Goal: Task Accomplishment & Management: Manage account settings

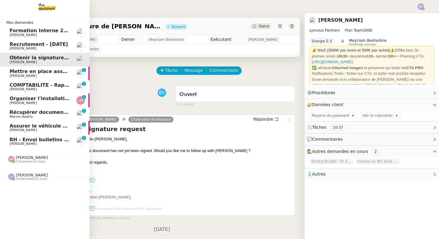
click at [41, 138] on span "RH - Envoi bulletins de paie - [DATE]" at bounding box center [59, 140] width 98 height 6
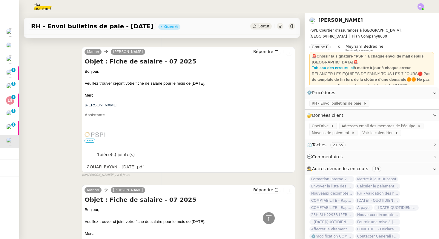
scroll to position [832, 0]
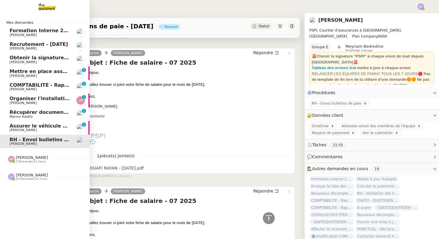
click at [40, 128] on span "Assurer le véhicule avec [PERSON_NAME]" at bounding box center [66, 126] width 112 height 6
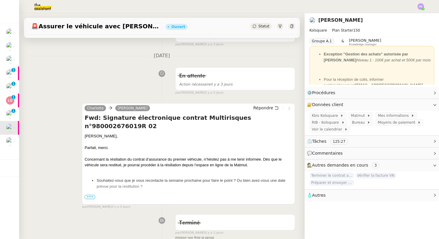
scroll to position [109, 0]
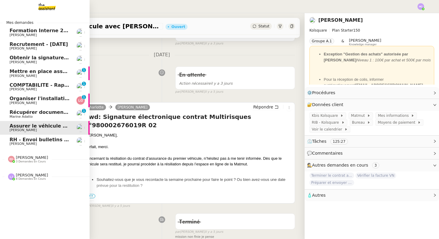
click at [47, 73] on span "Mettre en place assurance véhicule" at bounding box center [58, 72] width 96 height 6
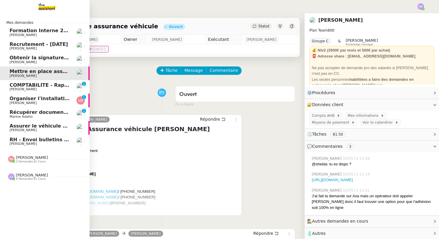
click at [24, 88] on span "[PERSON_NAME]" at bounding box center [23, 89] width 27 height 4
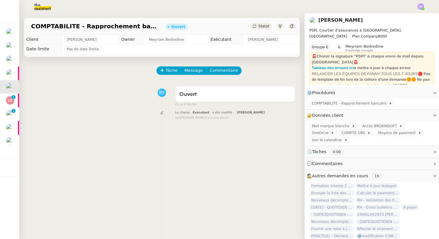
click at [90, 24] on span "COMPTABILITE - Rapprochement bancaire - [DATE]" at bounding box center [96, 26] width 130 height 6
copy span "COMPTABILITE - Rapprochement bancaire - [DATE]"
click at [114, 91] on div "Ouvert false il y a 4 heures" at bounding box center [162, 95] width 266 height 24
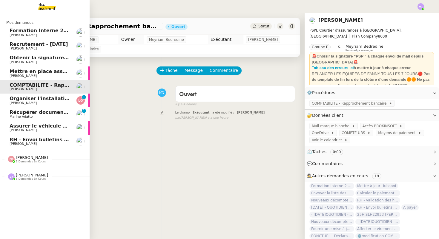
click at [24, 99] on span "Organiser l'installation de la fibre" at bounding box center [55, 99] width 91 height 6
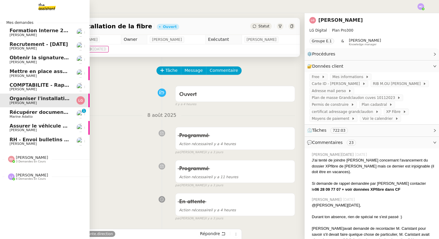
click at [28, 116] on span "Marine Adatto" at bounding box center [21, 117] width 23 height 4
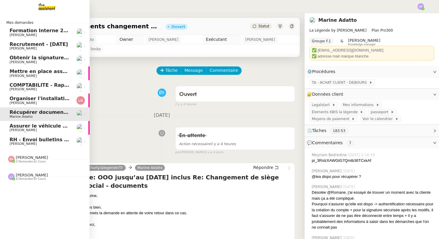
click at [21, 128] on span "Assurer le véhicule avec [PERSON_NAME]" at bounding box center [66, 126] width 112 height 6
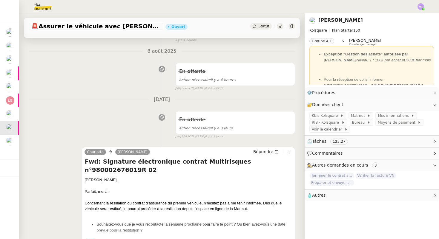
scroll to position [81, 0]
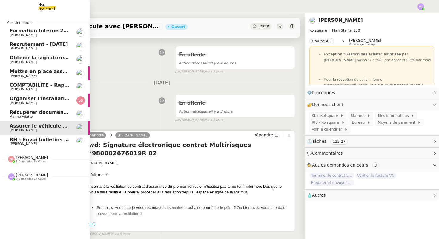
click at [26, 141] on span "RH - Envoi bulletins de paie - [DATE]" at bounding box center [59, 140] width 98 height 6
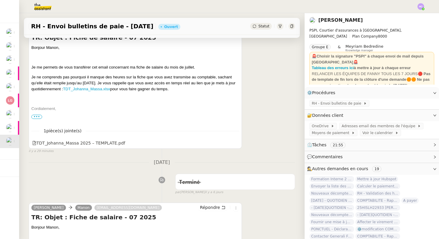
scroll to position [81, 0]
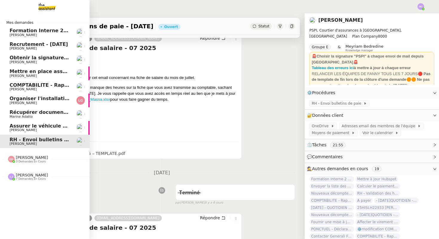
click at [32, 143] on span "[PERSON_NAME]" at bounding box center [40, 144] width 60 height 4
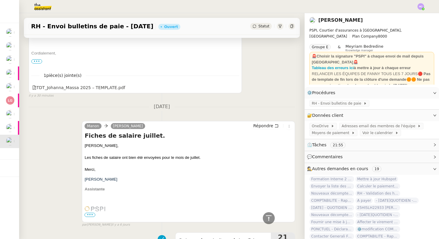
scroll to position [370, 0]
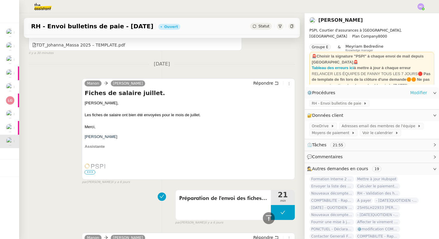
click at [413, 96] on link "Modifier" at bounding box center [418, 93] width 17 height 7
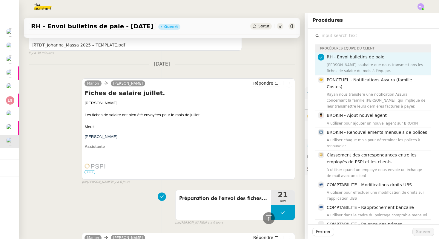
click at [363, 37] on input "text" at bounding box center [375, 36] width 112 height 8
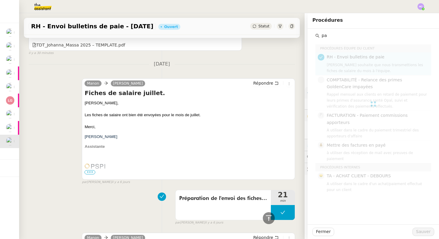
type input "p"
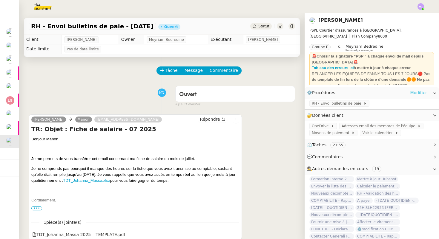
click at [418, 93] on link "Modifier" at bounding box center [418, 93] width 17 height 7
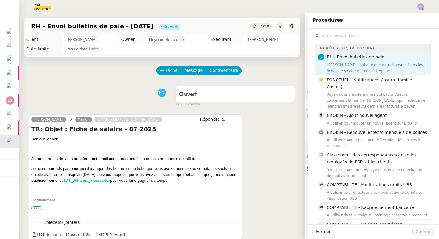
click at [359, 37] on input "text" at bounding box center [375, 36] width 112 height 8
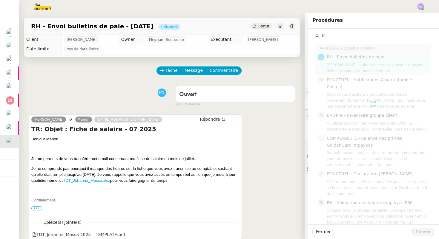
type input "t"
type input "f"
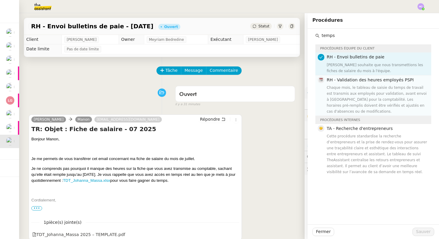
type input "temps"
click at [390, 92] on div "Chaque mois, le tableau de saisie du temps de travail est transmis aux employés…" at bounding box center [377, 100] width 101 height 30
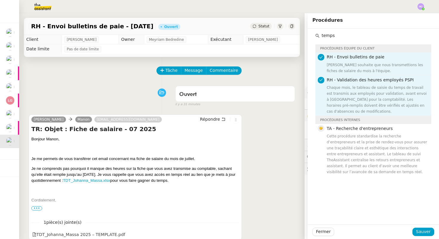
click at [381, 87] on div "Chaque mois, le tableau de saisie du temps de travail est transmis aux employés…" at bounding box center [377, 100] width 101 height 30
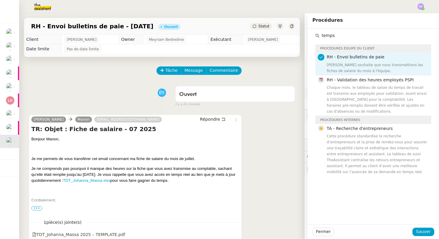
click at [261, 116] on div "[PERSON_NAME] Manon [EMAIL_ADDRESS][DOMAIN_NAME] Répondre TR: Objet : Fiche de …" at bounding box center [162, 177] width 266 height 136
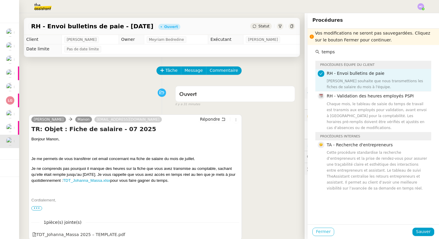
click at [317, 233] on span "Fermer" at bounding box center [323, 232] width 15 height 7
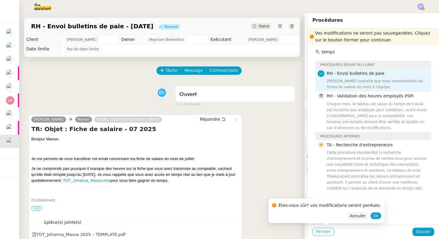
click at [318, 231] on span "Fermer" at bounding box center [323, 232] width 15 height 7
click at [373, 217] on span "Ok" at bounding box center [376, 216] width 6 height 6
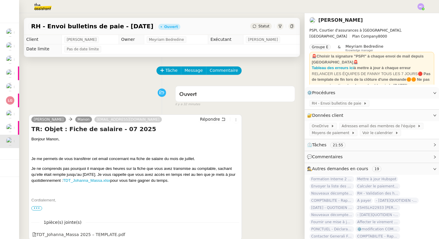
click at [166, 75] on div "Tâche Message Commentaire" at bounding box center [226, 74] width 138 height 14
click at [166, 72] on span "Tâche" at bounding box center [171, 70] width 12 height 7
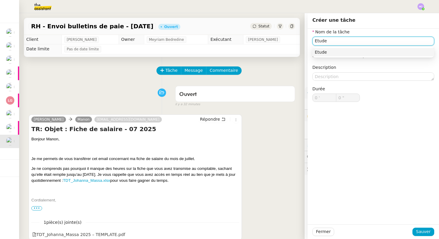
click at [365, 54] on div "Etude" at bounding box center [373, 52] width 117 height 5
type input "Etude"
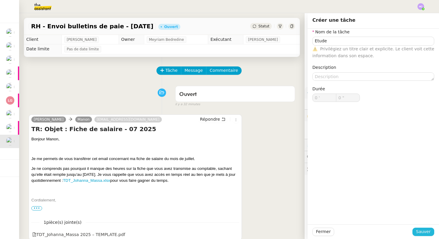
click at [421, 233] on span "Sauver" at bounding box center [423, 232] width 15 height 7
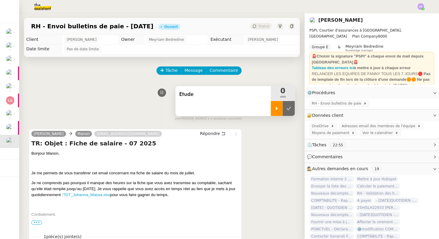
click at [273, 110] on div at bounding box center [277, 108] width 12 height 15
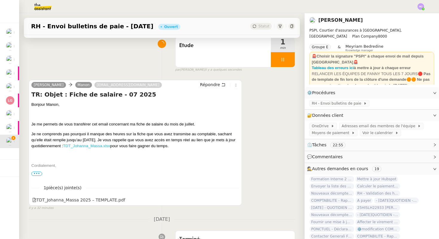
click at [79, 146] on link "TDT_Johanna_Massa.xlsx" at bounding box center [86, 146] width 47 height 4
click at [64, 201] on div "TDT_Johanna_Massa 2025 – TEMPLATE.pdf" at bounding box center [78, 200] width 93 height 7
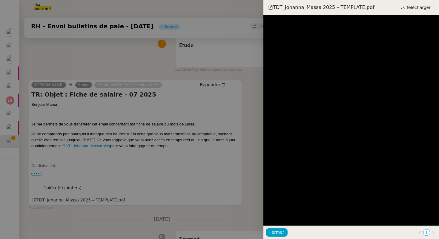
click at [107, 46] on div at bounding box center [219, 119] width 439 height 239
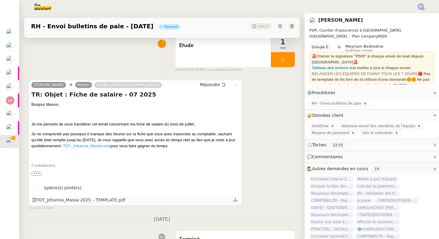
click at [235, 201] on icon at bounding box center [235, 200] width 4 height 4
click at [416, 92] on link "Modifier" at bounding box center [418, 93] width 17 height 7
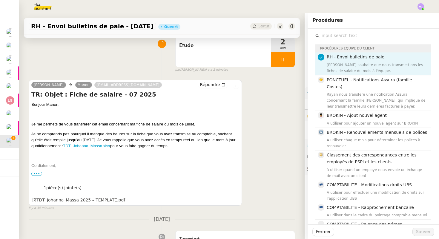
click at [350, 37] on input "text" at bounding box center [375, 36] width 112 height 8
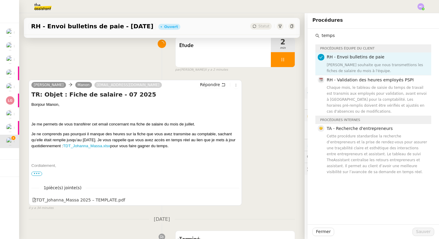
type input "temps"
click at [245, 47] on span "Etude" at bounding box center [223, 45] width 88 height 9
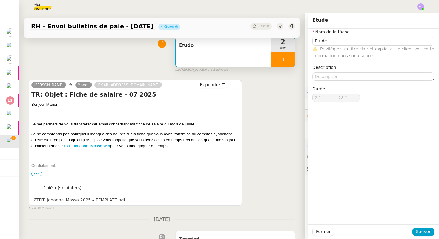
type input "29 ""
click at [249, 84] on div "[PERSON_NAME] Manon [EMAIL_ADDRESS][DOMAIN_NAME] Répondre TR: Objet : Fiche de …" at bounding box center [162, 143] width 266 height 136
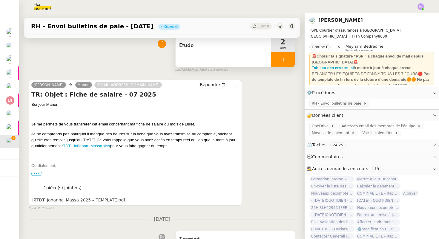
click at [284, 58] on icon at bounding box center [282, 59] width 5 height 5
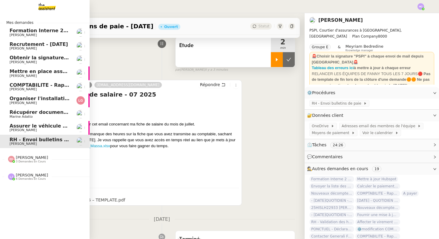
click at [32, 127] on span "Assurer le véhicule avec [PERSON_NAME]" at bounding box center [66, 126] width 112 height 6
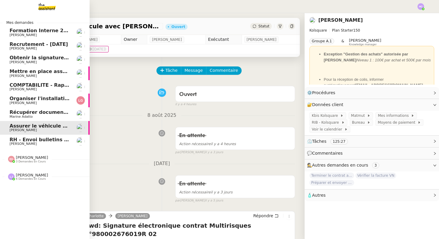
click at [31, 140] on span "RH - Envoi bulletins de paie - [DATE]" at bounding box center [59, 140] width 98 height 6
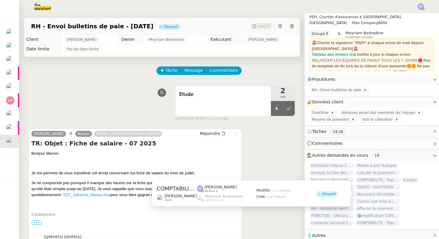
scroll to position [16, 0]
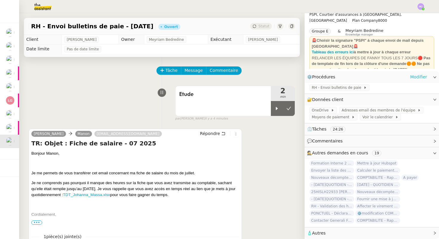
click at [420, 77] on link "Modifier" at bounding box center [418, 77] width 17 height 7
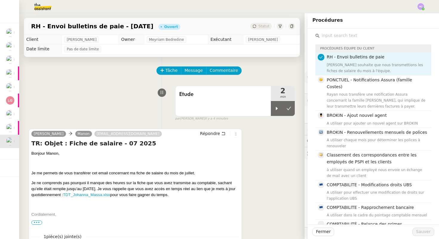
click at [342, 35] on input "text" at bounding box center [375, 36] width 112 height 8
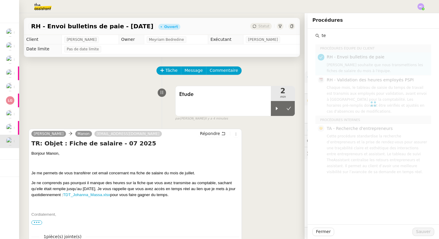
type input "t"
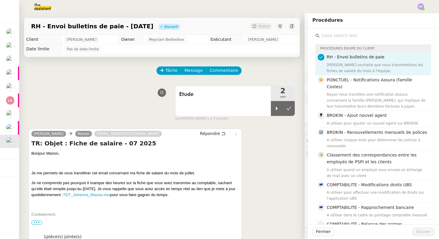
click at [288, 161] on div "[PERSON_NAME] Manon [EMAIL_ADDRESS][DOMAIN_NAME] Répondre TR: Objet : Fiche de …" at bounding box center [162, 192] width 266 height 136
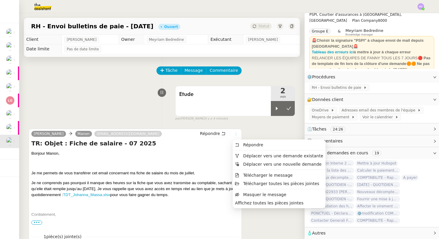
click at [234, 134] on icon at bounding box center [236, 135] width 4 height 4
click at [248, 154] on span "Déplacer vers une demande existante" at bounding box center [283, 156] width 80 height 5
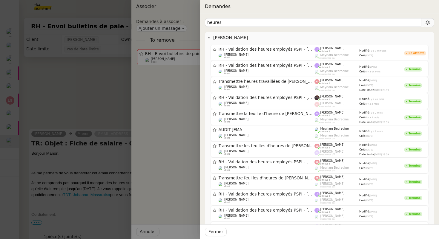
type input "heures"
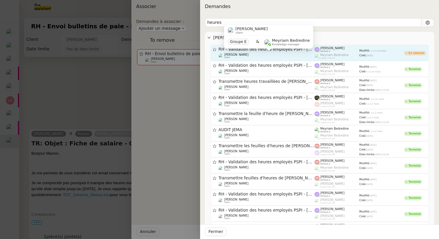
click at [281, 54] on div "[PERSON_NAME] client" at bounding box center [267, 56] width 96 height 6
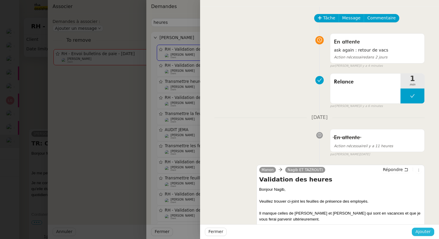
click at [423, 229] on span "Ajouter" at bounding box center [422, 232] width 15 height 7
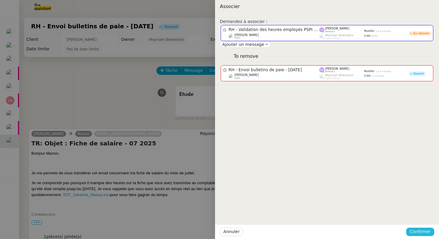
click at [423, 232] on span "Confirmer" at bounding box center [420, 232] width 21 height 7
click at [422, 216] on span "Ajouter" at bounding box center [420, 216] width 15 height 6
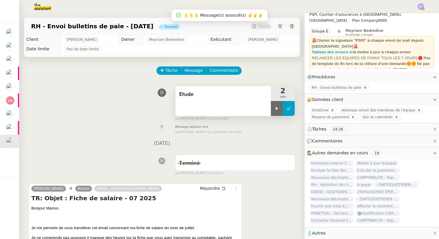
click at [290, 107] on icon at bounding box center [289, 108] width 4 height 3
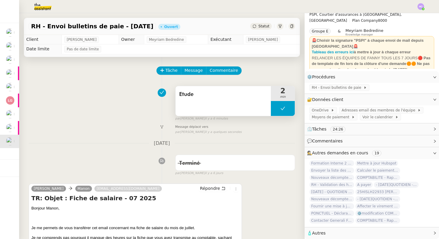
click at [211, 93] on span "Etude" at bounding box center [223, 94] width 88 height 9
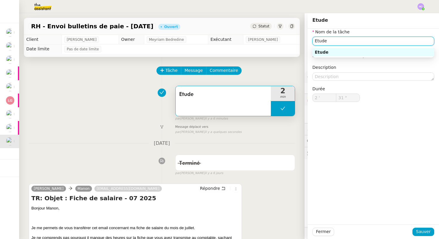
drag, startPoint x: 331, startPoint y: 40, endPoint x: 277, endPoint y: 39, distance: 53.2
click at [277, 39] on app-ticket "RH - Envoi bulletins de paie - [DATE] Ouvert Statut Client [PERSON_NAME] Owner …" at bounding box center [229, 126] width 420 height 226
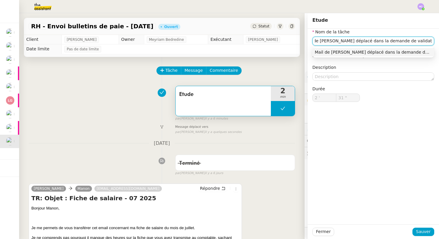
scroll to position [0, 13]
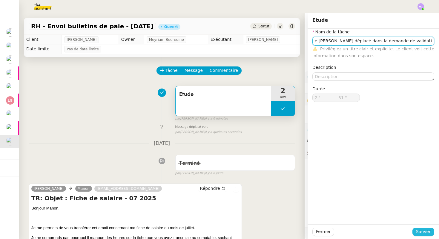
type input "Mail de [PERSON_NAME] déplacé dans la demande de validation des heures"
click at [430, 233] on span "Sauver" at bounding box center [423, 232] width 15 height 7
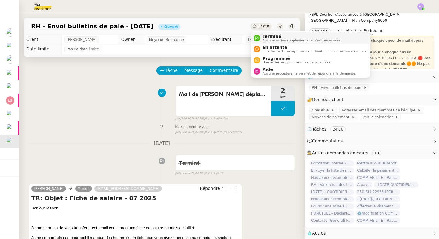
click at [264, 39] on span "Aucune action supplémentaire n'est nécessaire." at bounding box center [301, 40] width 79 height 3
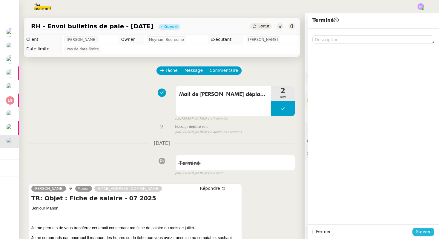
click at [424, 230] on span "Sauver" at bounding box center [423, 232] width 15 height 7
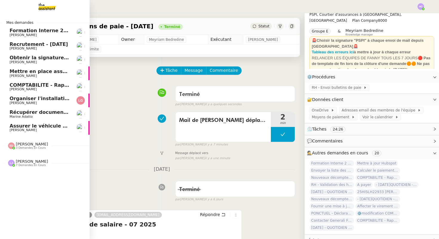
click at [30, 127] on span "Assurer le véhicule avec [PERSON_NAME]" at bounding box center [66, 126] width 112 height 6
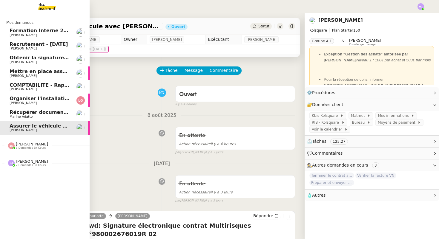
click at [30, 127] on span "Assurer le véhicule avec [PERSON_NAME]" at bounding box center [66, 126] width 112 height 6
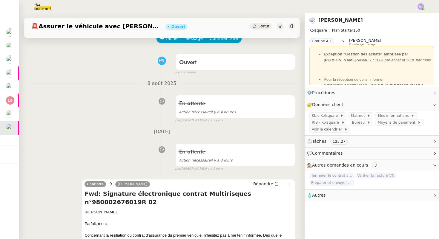
scroll to position [13, 0]
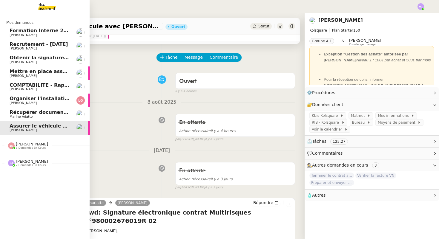
click at [38, 114] on span "Récupérer documents changement de siège social" at bounding box center [78, 113] width 136 height 6
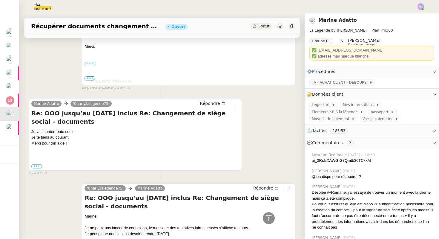
scroll to position [135, 0]
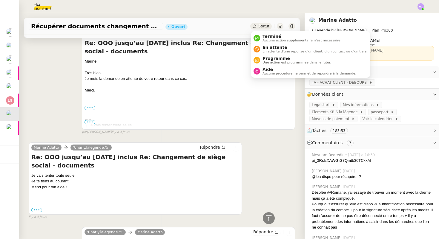
click at [259, 27] on span "Statut" at bounding box center [263, 26] width 11 height 4
click at [267, 48] on span "En attente" at bounding box center [314, 47] width 105 height 5
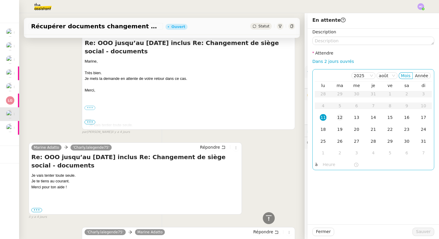
click at [339, 120] on div "12" at bounding box center [340, 117] width 7 height 7
click at [425, 231] on span "Sauver" at bounding box center [423, 232] width 15 height 7
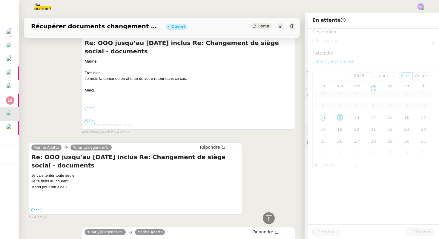
scroll to position [142, 0]
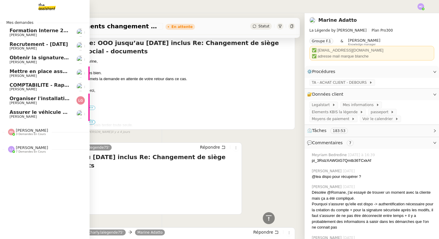
click at [31, 113] on span "Assurer le véhicule avec [PERSON_NAME]" at bounding box center [66, 113] width 112 height 6
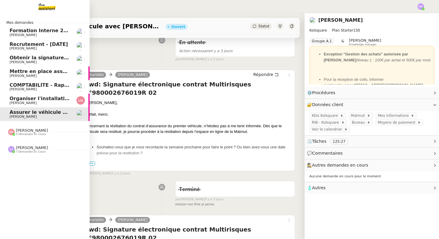
scroll to position [76, 0]
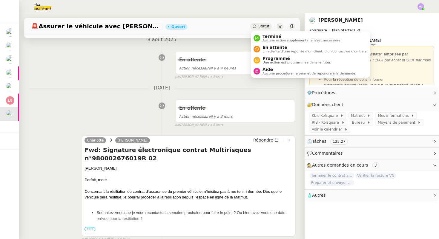
click at [261, 25] on span "Statut" at bounding box center [263, 26] width 11 height 4
click at [266, 48] on span "En attente" at bounding box center [314, 47] width 105 height 5
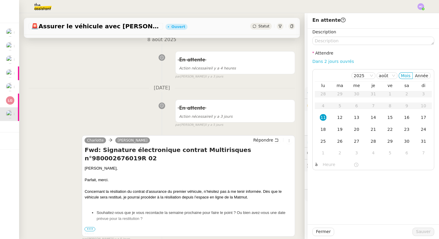
click at [329, 61] on link "Dans 2 jours ouvrés" at bounding box center [333, 61] width 42 height 5
type input "07:00"
click at [422, 231] on span "Sauver" at bounding box center [423, 232] width 15 height 7
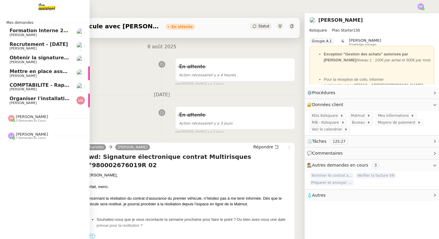
click at [35, 99] on span "Organiser l'installation de la fibre" at bounding box center [55, 99] width 91 height 6
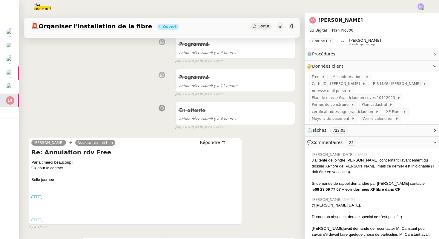
scroll to position [79, 0]
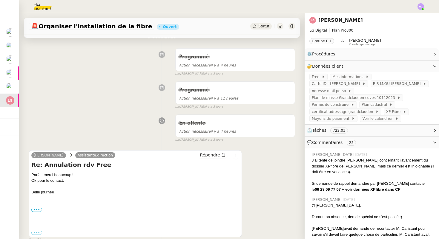
click at [264, 24] on span "Statut" at bounding box center [263, 26] width 11 height 4
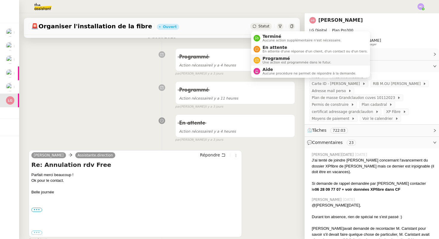
click at [269, 59] on span "Programmé" at bounding box center [296, 58] width 69 height 5
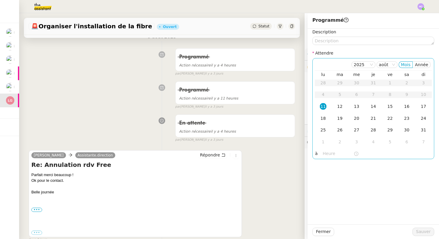
click at [323, 106] on div "11" at bounding box center [323, 106] width 7 height 7
click at [333, 156] on input "text" at bounding box center [338, 153] width 31 height 7
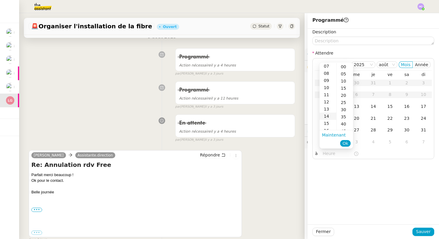
click at [330, 114] on div "14" at bounding box center [327, 116] width 17 height 7
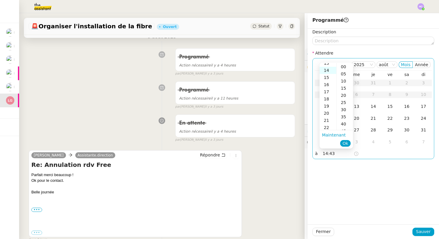
scroll to position [100, 0]
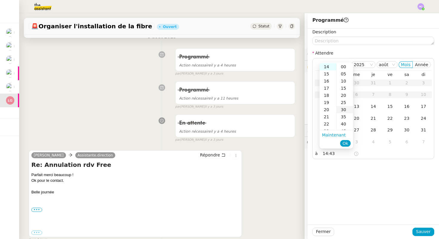
click at [345, 109] on div "30" at bounding box center [345, 109] width 16 height 7
type input "14:30"
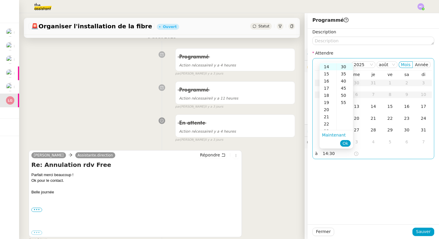
click at [345, 144] on span "Ok" at bounding box center [345, 144] width 6 height 6
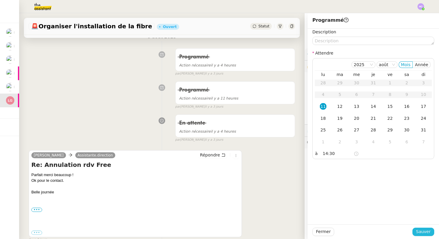
click at [425, 234] on span "Sauver" at bounding box center [423, 232] width 15 height 7
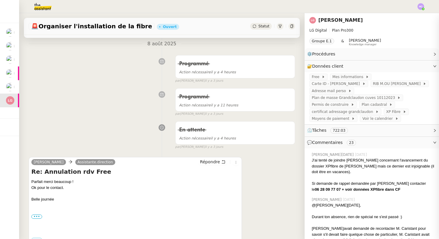
scroll to position [86, 0]
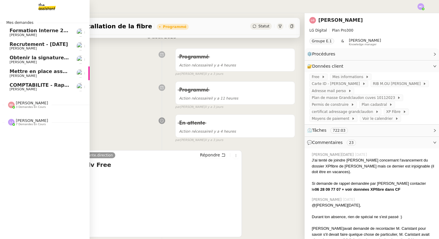
click at [34, 86] on span "COMPTABILITE - Rapprochement bancaire - [DATE]" at bounding box center [78, 85] width 136 height 6
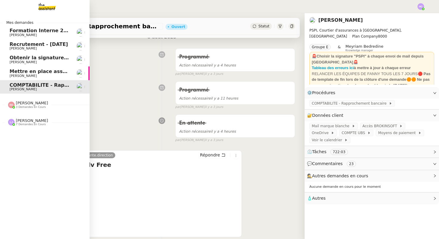
scroll to position [76, 0]
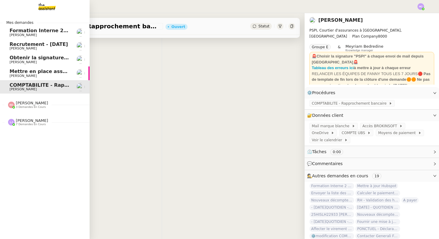
click at [22, 72] on span "Mettre en place assurance véhicule" at bounding box center [58, 72] width 96 height 6
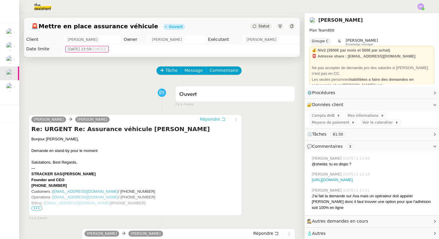
click at [217, 119] on span "Répondre" at bounding box center [210, 119] width 20 height 6
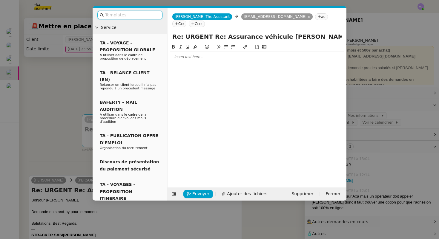
click at [199, 54] on div at bounding box center [257, 56] width 174 height 5
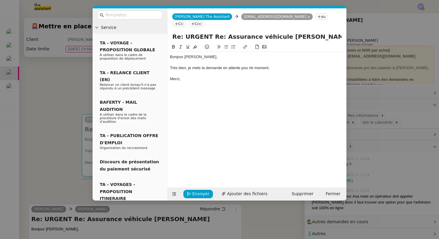
click at [250, 65] on div "Très bien, je mets la demande en attente pou rle moment." at bounding box center [257, 67] width 174 height 5
click at [203, 76] on div "Merci," at bounding box center [257, 78] width 174 height 5
click at [198, 194] on span "Envoyer" at bounding box center [200, 194] width 17 height 7
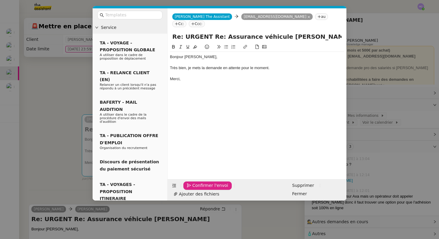
click at [198, 189] on span "Confirmer l'envoi" at bounding box center [210, 185] width 36 height 7
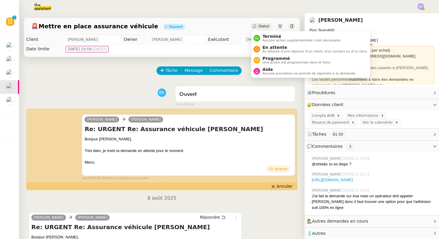
click at [262, 25] on span "Statut" at bounding box center [263, 26] width 11 height 4
click at [261, 49] on div "En attente En attente d'une réponse d'un client, d'un contact ou d'un tiers." at bounding box center [313, 49] width 107 height 8
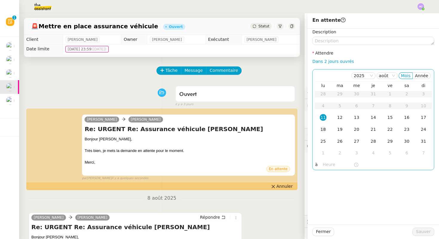
click at [322, 131] on div "18" at bounding box center [323, 129] width 7 height 7
click at [420, 233] on span "Sauver" at bounding box center [423, 232] width 15 height 7
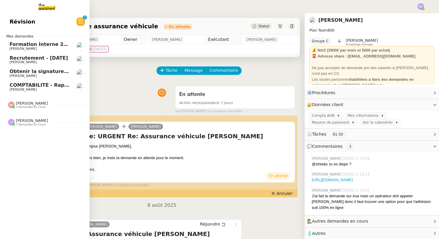
click at [48, 84] on span "COMPTABILITE - Rapprochement bancaire - [DATE]" at bounding box center [78, 85] width 136 height 6
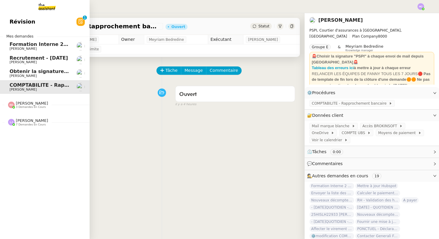
click at [46, 72] on span "Obtenir la signature de [PERSON_NAME]" at bounding box center [64, 72] width 109 height 6
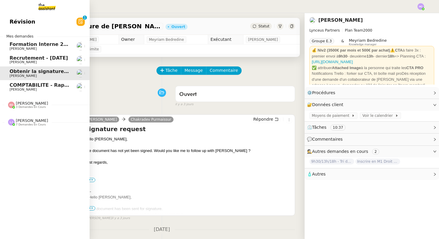
click at [47, 84] on span "COMPTABILITE - Rapprochement bancaire - [DATE]" at bounding box center [78, 85] width 136 height 6
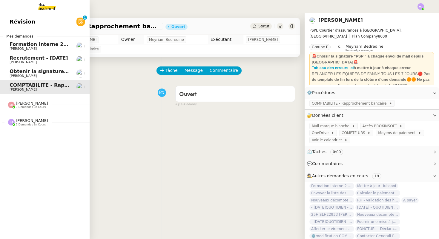
click at [46, 76] on span "[PERSON_NAME]" at bounding box center [40, 76] width 60 height 4
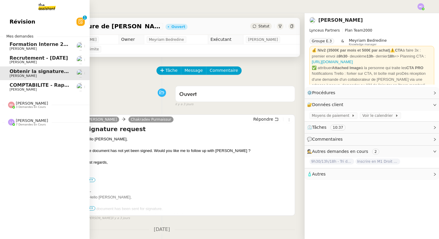
click at [13, 22] on span "Révision" at bounding box center [23, 21] width 26 height 9
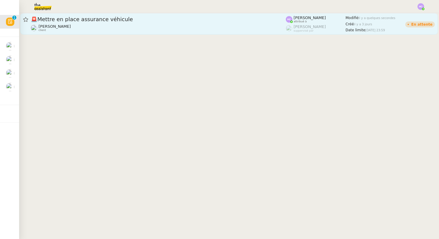
click at [55, 22] on div "🚨 Mettre en place assurance véhicule" at bounding box center [158, 19] width 255 height 7
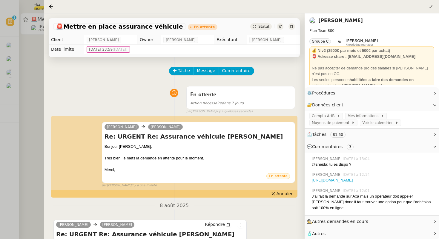
click at [28, 87] on div at bounding box center [219, 119] width 439 height 239
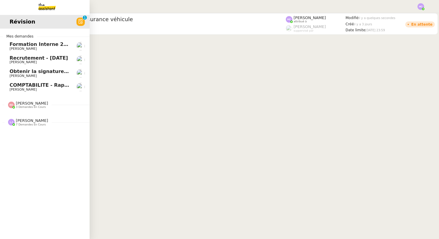
click at [27, 86] on span "COMPTABILITE - Rapprochement bancaire - [DATE]" at bounding box center [78, 85] width 136 height 6
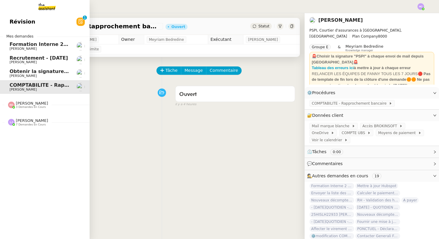
click at [31, 74] on span "[PERSON_NAME]" at bounding box center [23, 76] width 27 height 4
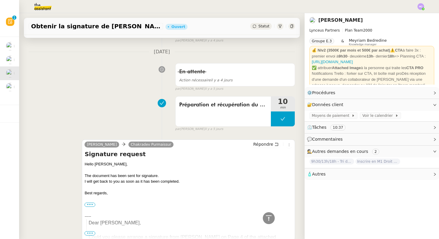
scroll to position [256, 0]
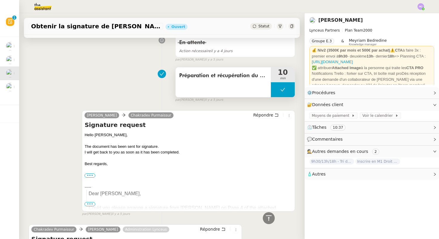
click at [276, 91] on button at bounding box center [283, 89] width 24 height 15
click at [276, 91] on icon at bounding box center [276, 89] width 5 height 5
click at [282, 92] on div at bounding box center [283, 89] width 24 height 15
click at [288, 93] on button at bounding box center [289, 89] width 12 height 15
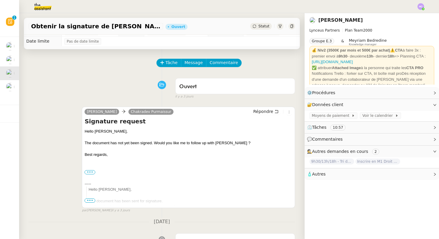
scroll to position [0, 0]
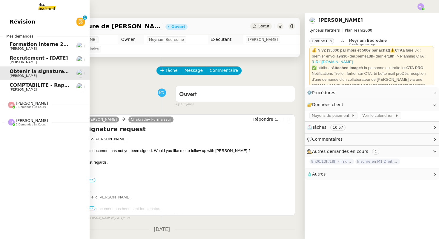
click at [34, 85] on span "COMPTABILITE - Rapprochement bancaire - [DATE]" at bounding box center [78, 85] width 136 height 6
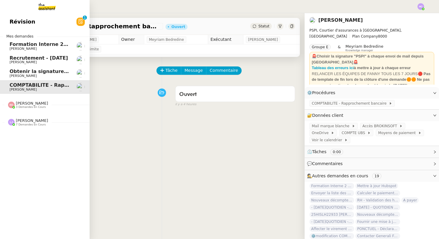
click at [38, 59] on span "Recrutement - [DATE]" at bounding box center [39, 58] width 59 height 6
